Goal: Navigation & Orientation: Understand site structure

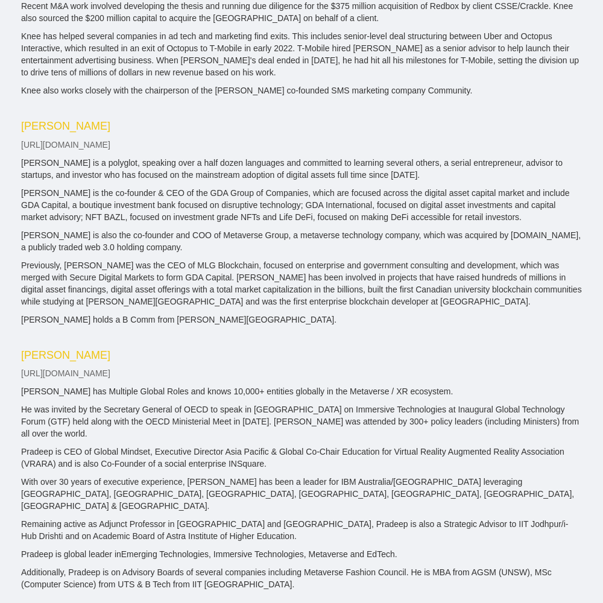
scroll to position [2090, 0]
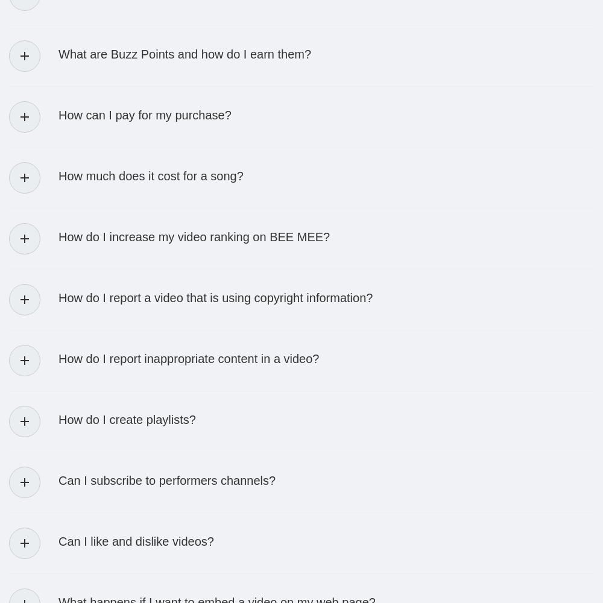
scroll to position [2377, 0]
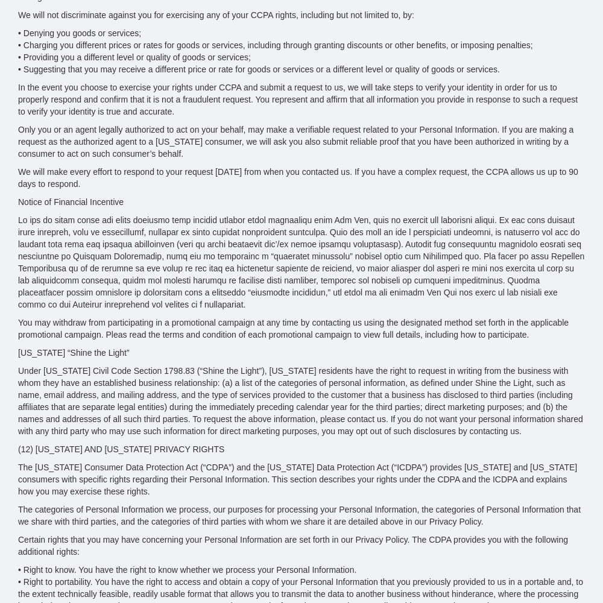
scroll to position [5423, 0]
